Goal: Transaction & Acquisition: Purchase product/service

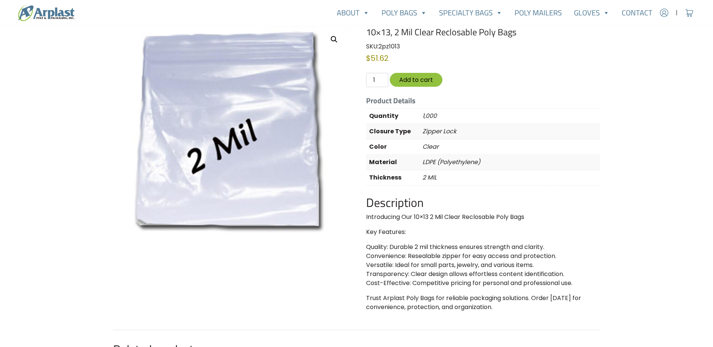
scroll to position [113, 0]
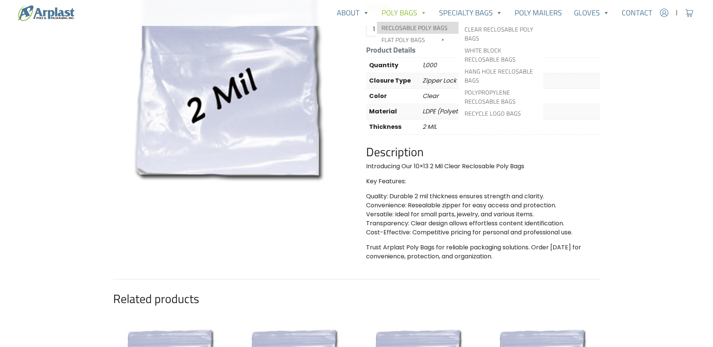
click at [415, 25] on link "Reclosable Poly Bags" at bounding box center [418, 28] width 82 height 12
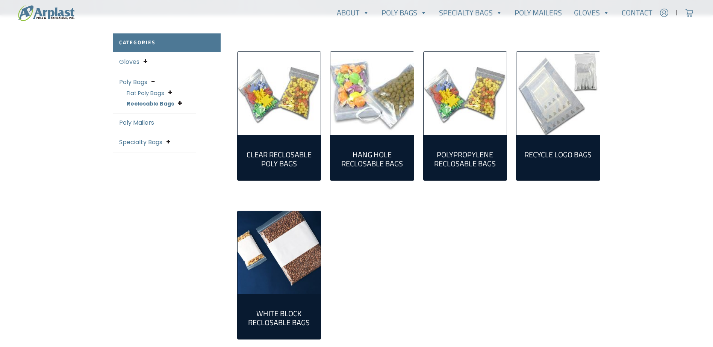
scroll to position [188, 0]
click at [265, 154] on h2 "Clear Reclosable Poly Bags (86)" at bounding box center [279, 159] width 71 height 18
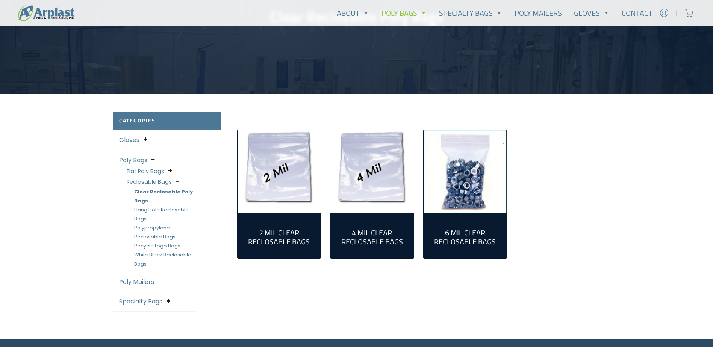
scroll to position [113, 0]
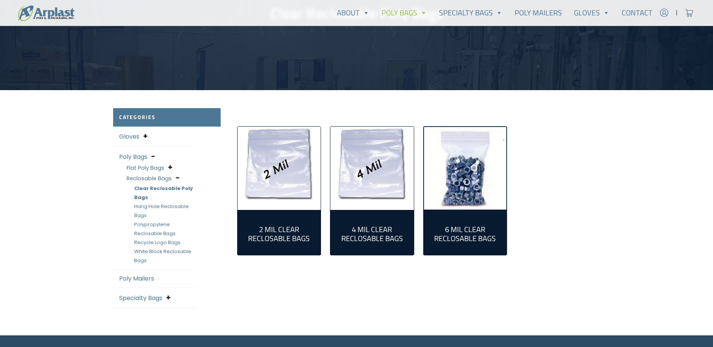
click at [355, 170] on img "Visit product category 4 Mil Clear Reclosable Bags" at bounding box center [371, 168] width 83 height 83
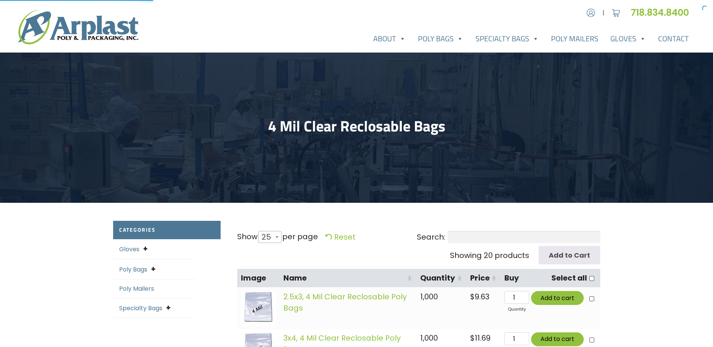
select select "25"
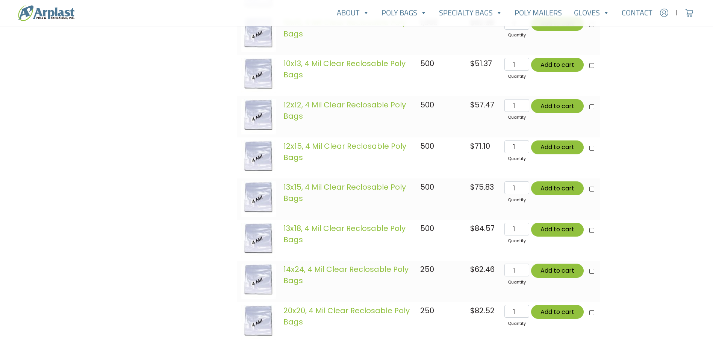
scroll to position [752, 0]
